Goal: Task Accomplishment & Management: Manage account settings

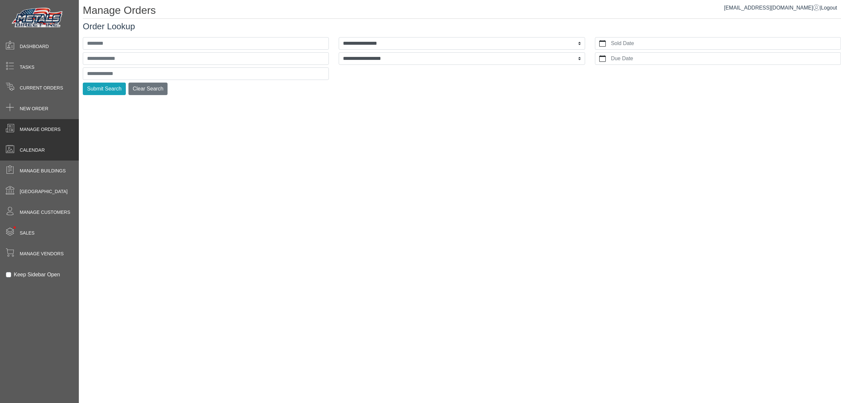
click at [53, 151] on div "Calendar" at bounding box center [39, 150] width 79 height 21
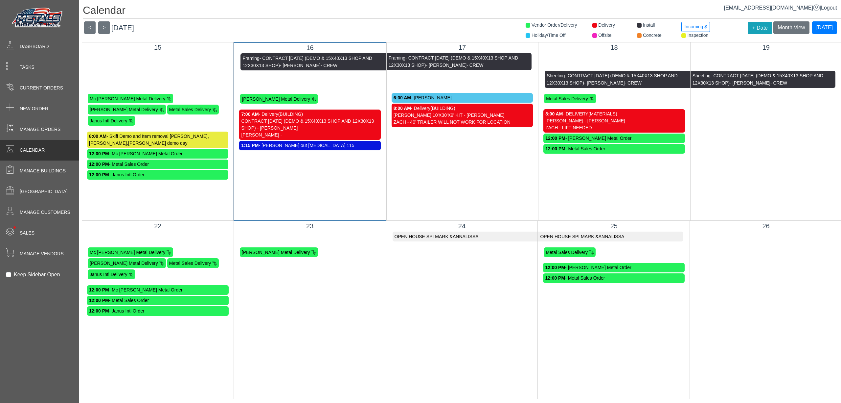
scroll to position [7, 0]
click at [66, 124] on div "Manage Orders" at bounding box center [39, 129] width 79 height 21
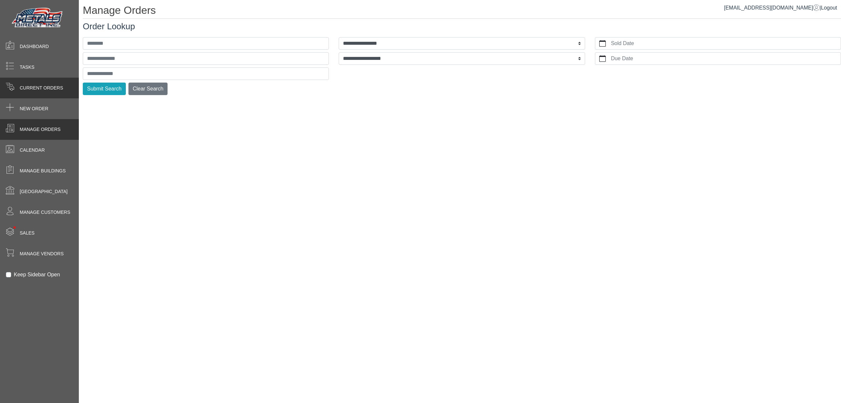
click at [38, 91] on span "Current Orders" at bounding box center [41, 87] width 43 height 7
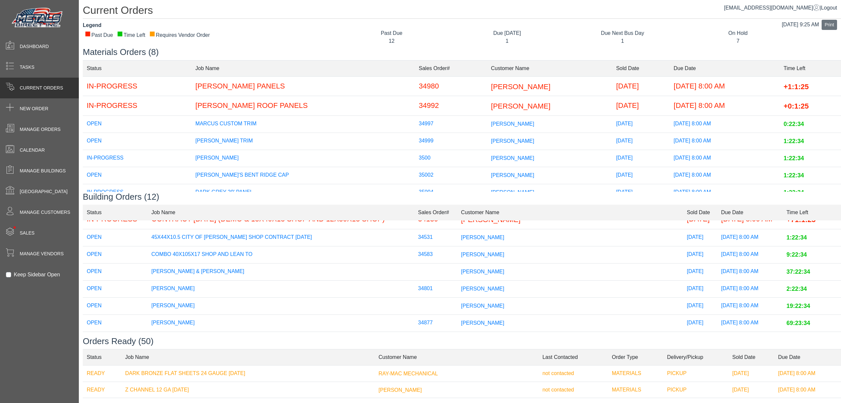
scroll to position [87, 0]
click at [496, 246] on td "[PERSON_NAME]" at bounding box center [570, 237] width 226 height 17
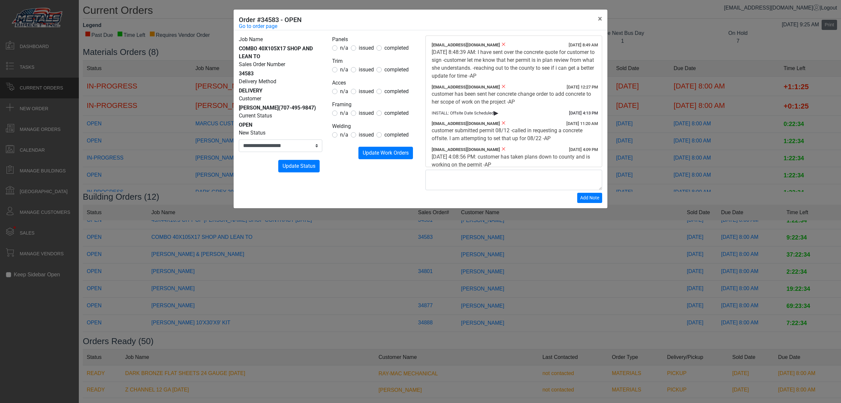
click at [503, 254] on div "**********" at bounding box center [420, 201] width 841 height 403
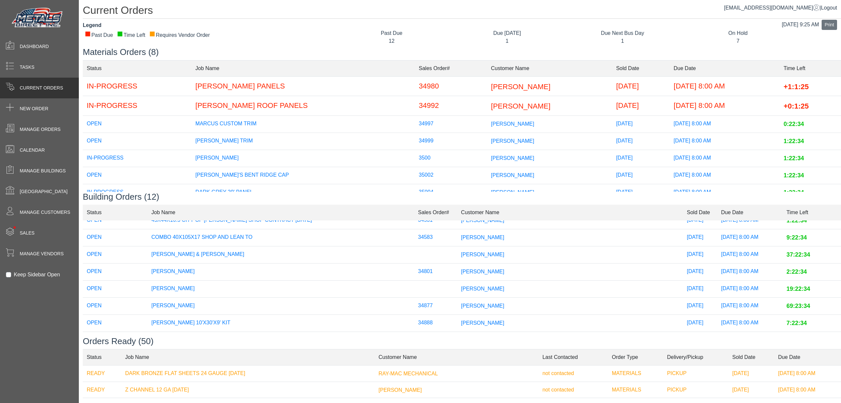
click at [492, 254] on span "[PERSON_NAME]" at bounding box center [482, 254] width 43 height 6
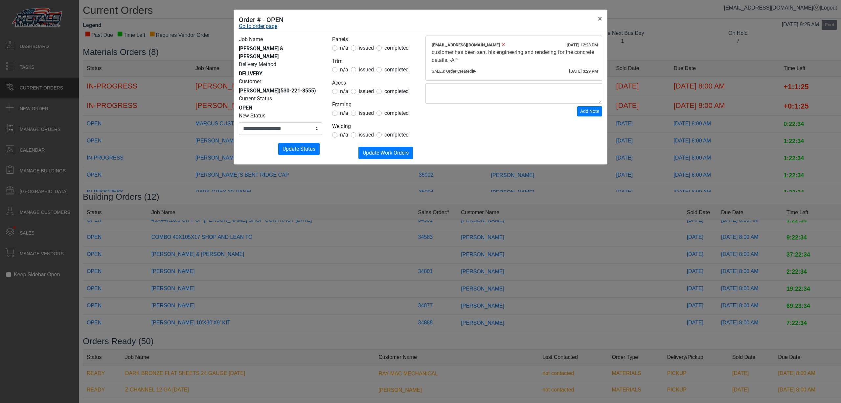
click at [250, 22] on link "Go to order page" at bounding box center [258, 26] width 38 height 8
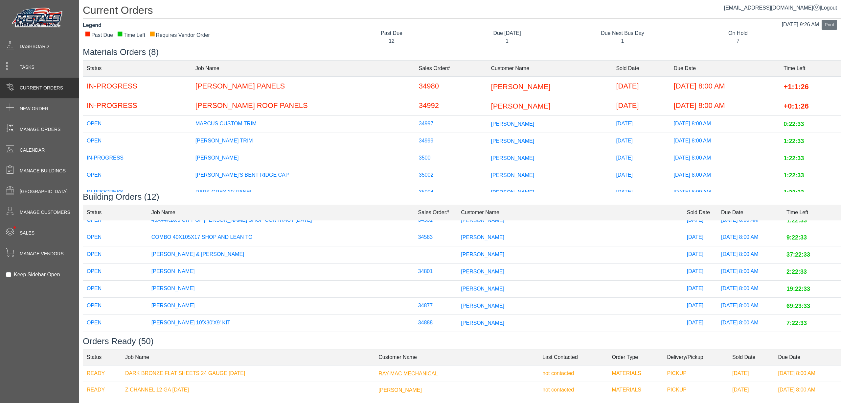
scroll to position [113, 0]
click at [489, 263] on td "[PERSON_NAME]" at bounding box center [570, 271] width 226 height 17
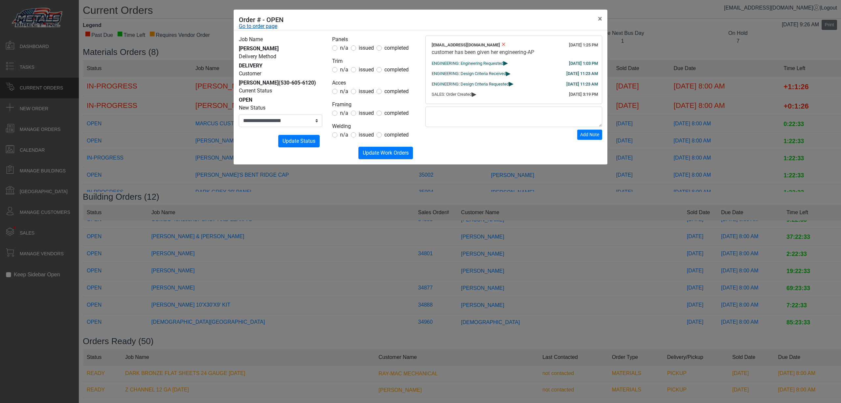
click at [254, 27] on link "Go to order page" at bounding box center [258, 26] width 38 height 8
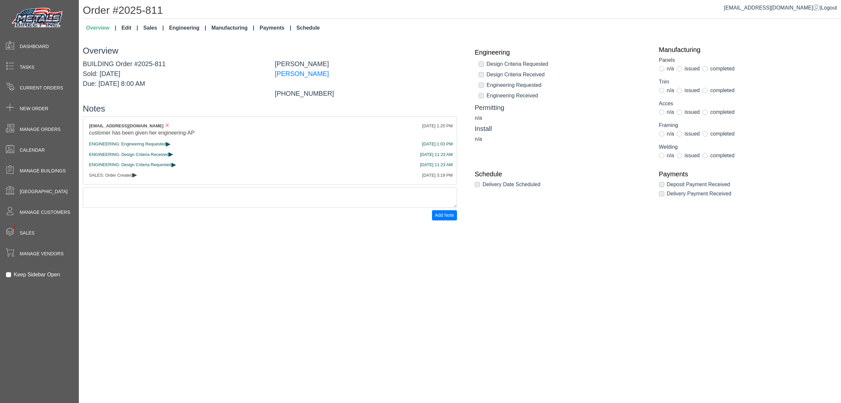
click at [124, 28] on link "Edit" at bounding box center [130, 27] width 22 height 13
select select "********"
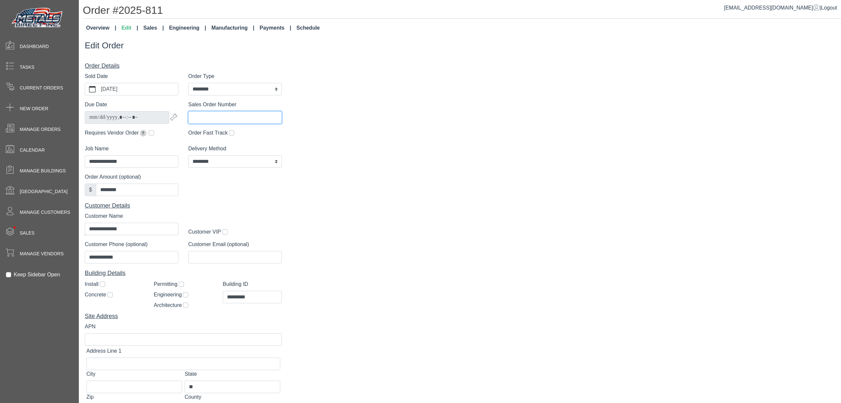
click at [216, 118] on input "Sales Order Number" at bounding box center [235, 117] width 94 height 12
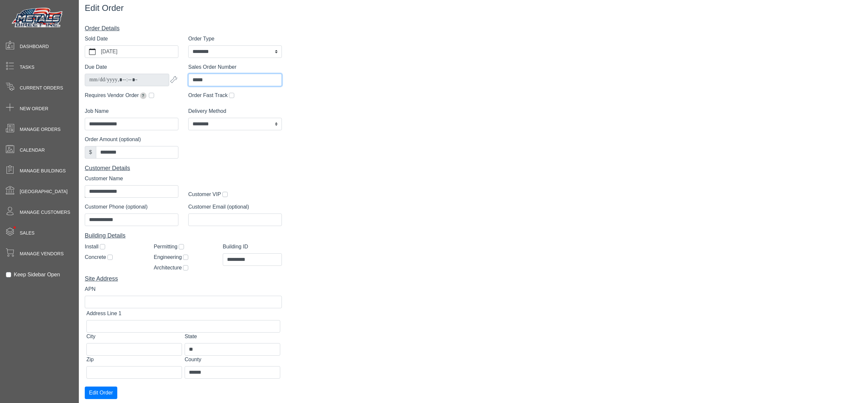
scroll to position [45, 0]
type input "*****"
click at [104, 389] on button "Edit Order" at bounding box center [101, 392] width 33 height 12
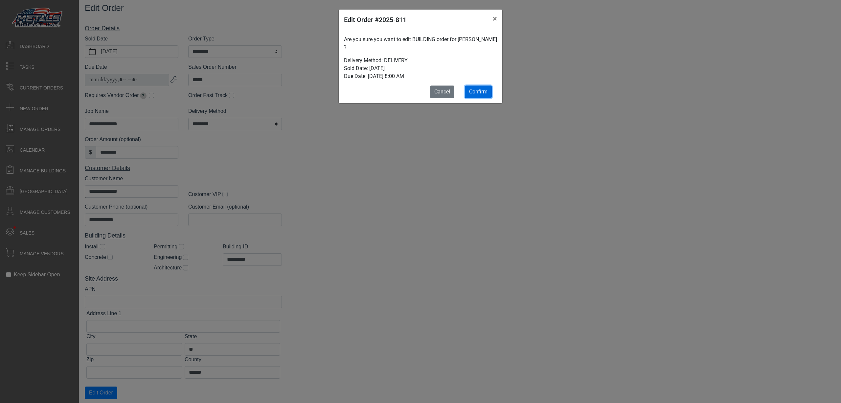
click at [486, 93] on span "Confirm" at bounding box center [478, 91] width 18 height 6
